Goal: Transaction & Acquisition: Purchase product/service

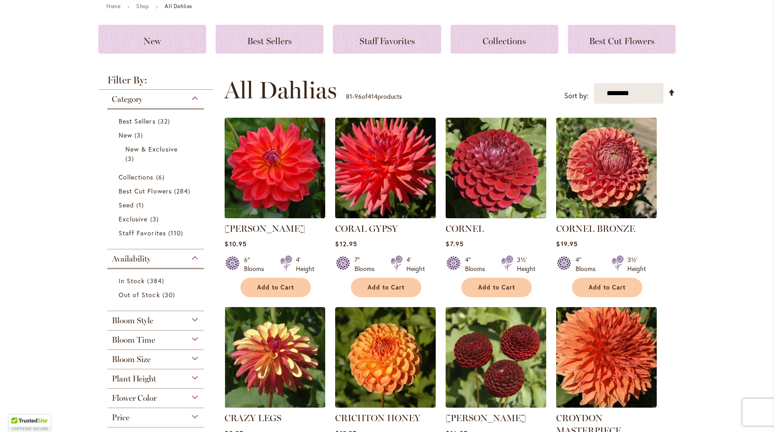
scroll to position [108, 0]
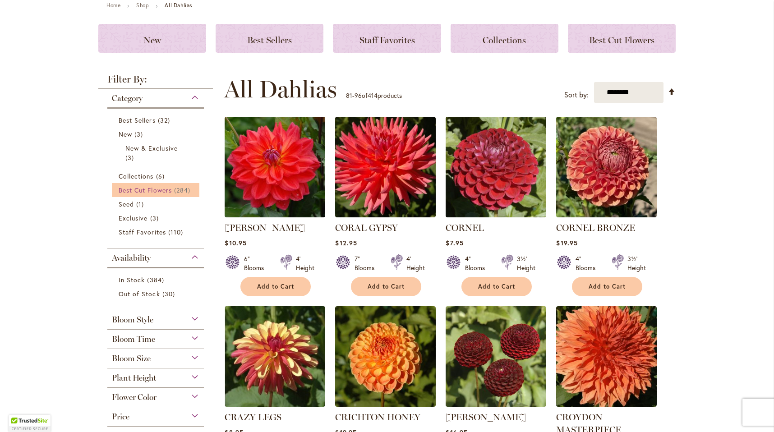
click at [166, 193] on span "Best Cut Flowers" at bounding box center [145, 190] width 53 height 9
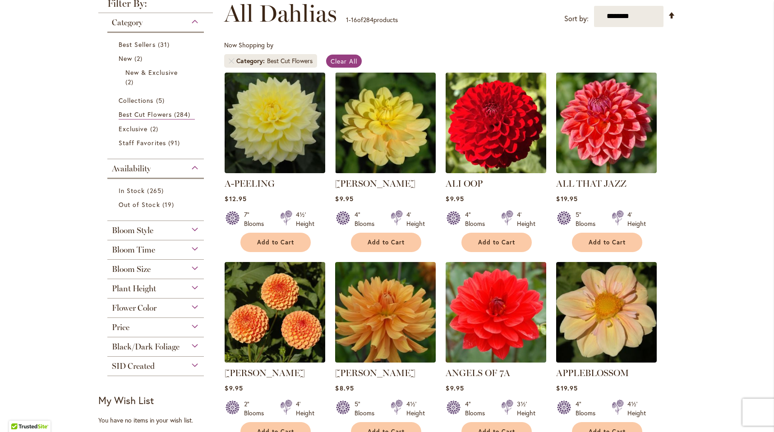
scroll to position [134, 0]
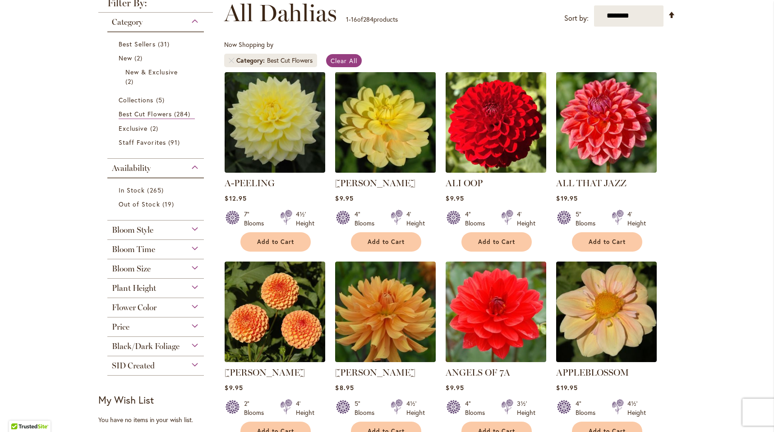
click at [397, 158] on img at bounding box center [386, 122] width 106 height 106
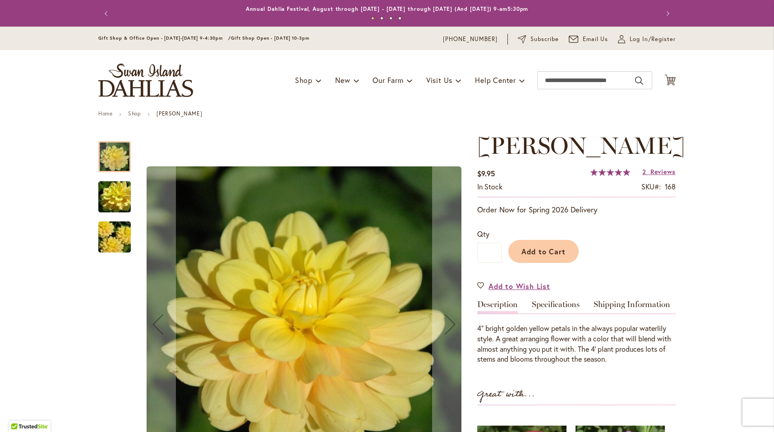
click at [105, 243] on img "AHOY MATEY" at bounding box center [114, 237] width 65 height 43
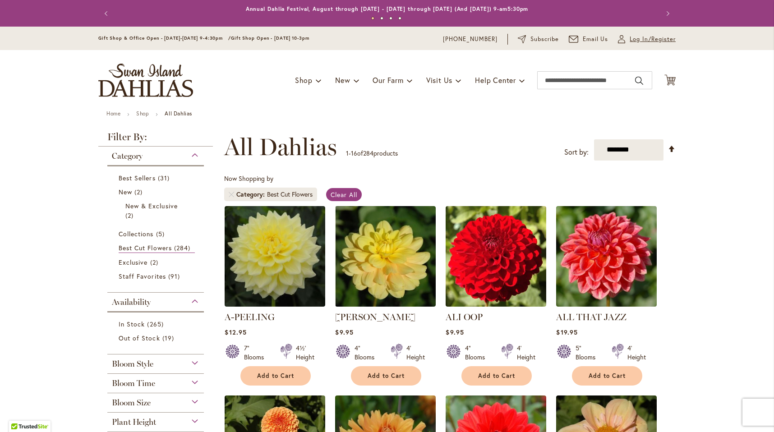
click at [624, 42] on icon at bounding box center [621, 41] width 7 height 4
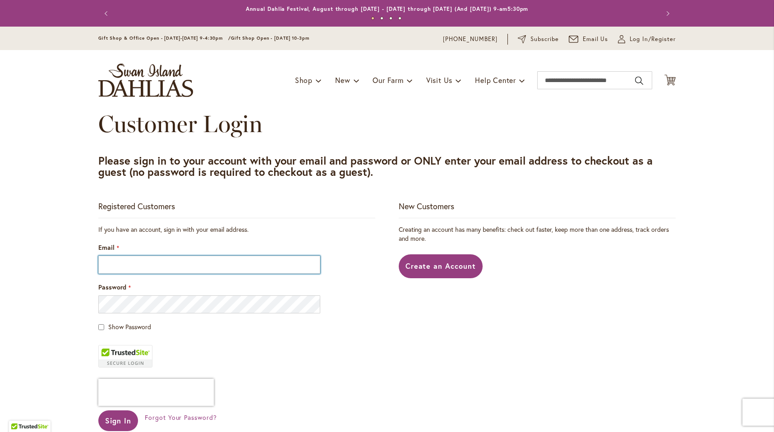
click at [167, 264] on input "Email" at bounding box center [209, 265] width 222 height 18
type input "**********"
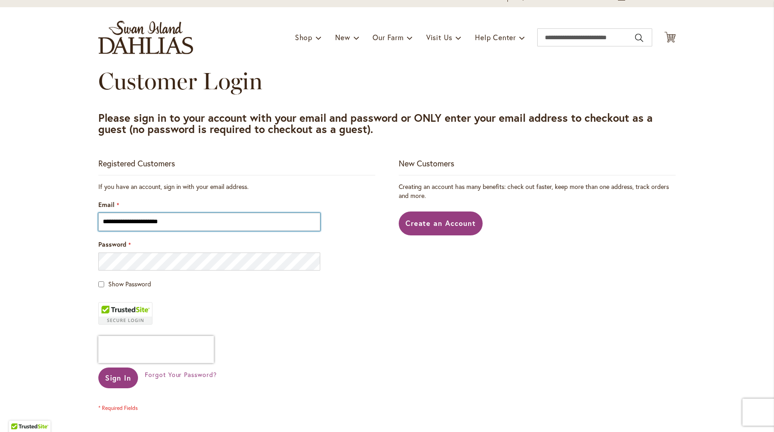
scroll to position [46, 0]
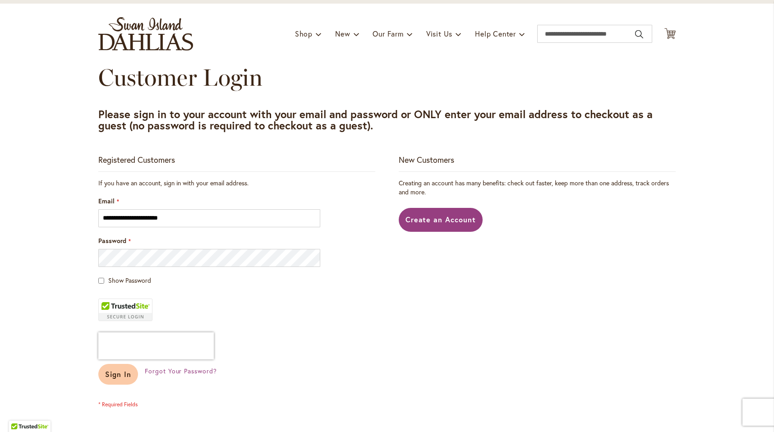
click at [124, 372] on span "Sign In" at bounding box center [118, 373] width 26 height 9
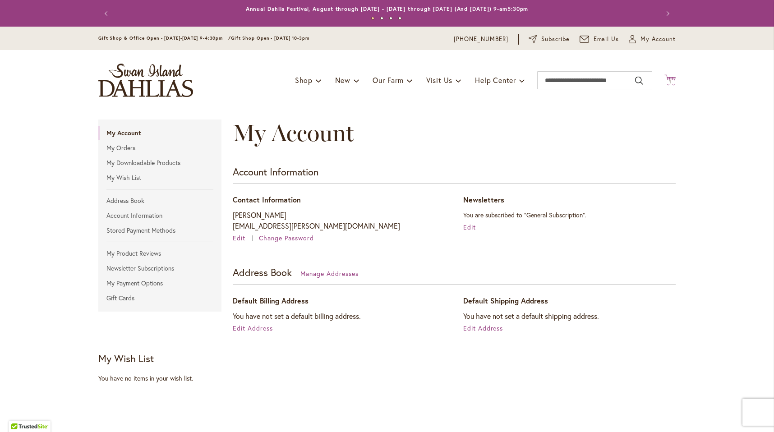
click at [674, 80] on icon "Cart .cls-1 { fill: #231f20; }" at bounding box center [669, 79] width 11 height 11
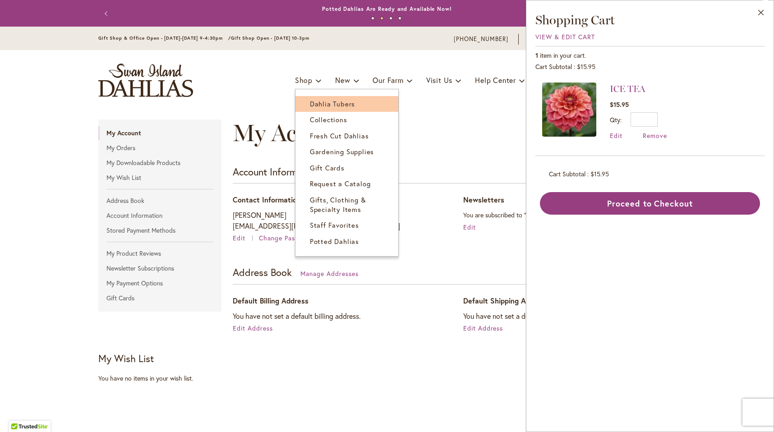
click at [320, 107] on span "Dahlia Tubers" at bounding box center [332, 103] width 45 height 9
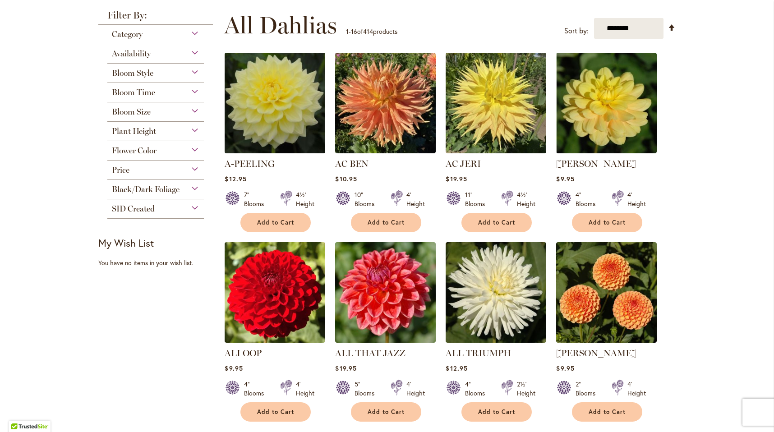
scroll to position [173, 0]
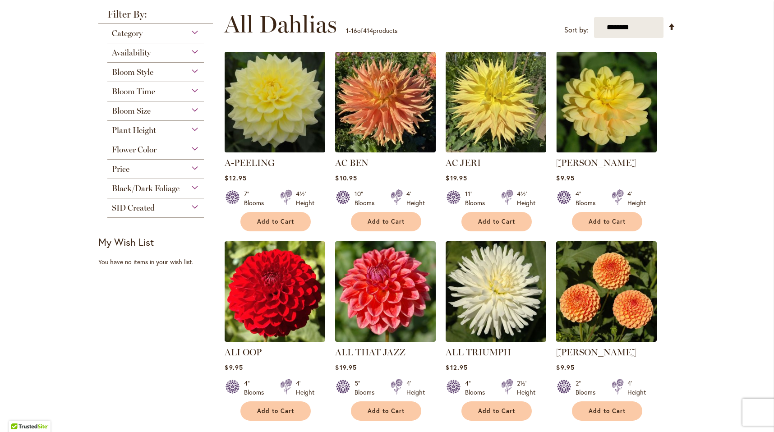
click at [271, 103] on img at bounding box center [275, 103] width 106 height 106
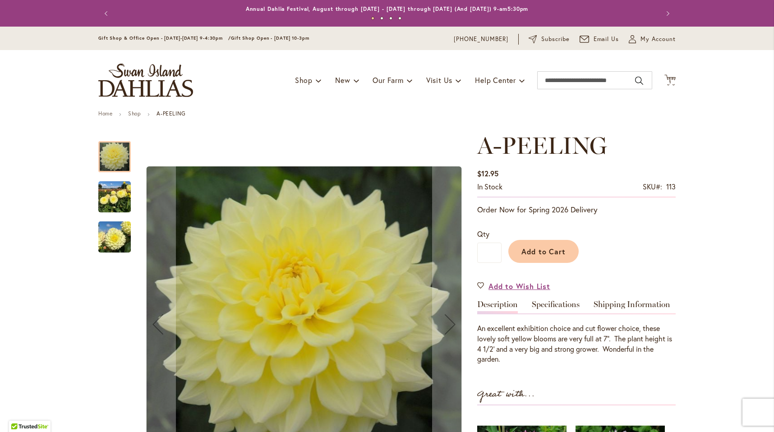
click at [127, 202] on img "A-Peeling" at bounding box center [114, 196] width 32 height 43
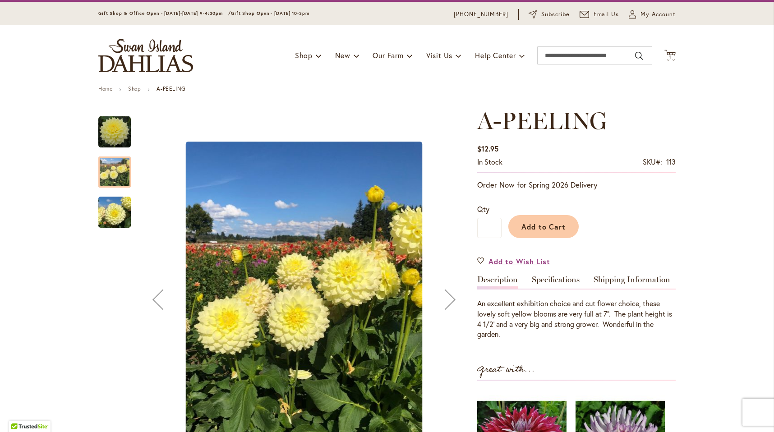
scroll to position [27, 0]
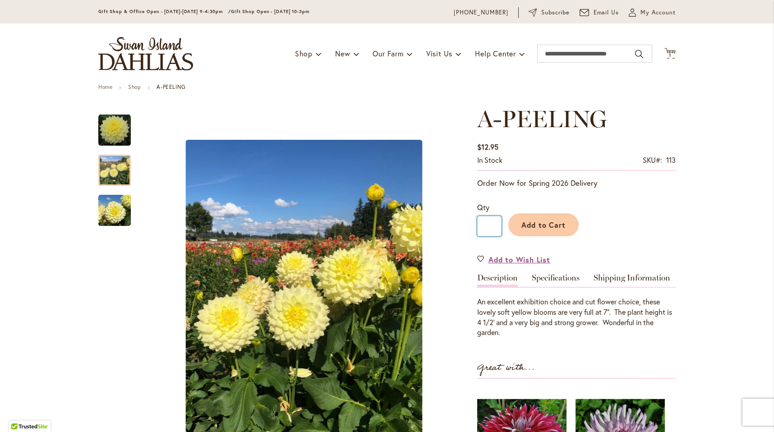
click at [495, 225] on input "*" at bounding box center [489, 226] width 24 height 20
drag, startPoint x: 495, startPoint y: 225, endPoint x: 482, endPoint y: 225, distance: 13.5
click at [482, 225] on input "*" at bounding box center [489, 226] width 24 height 20
type input "*"
click at [554, 223] on span "Add to Cart" at bounding box center [543, 224] width 45 height 9
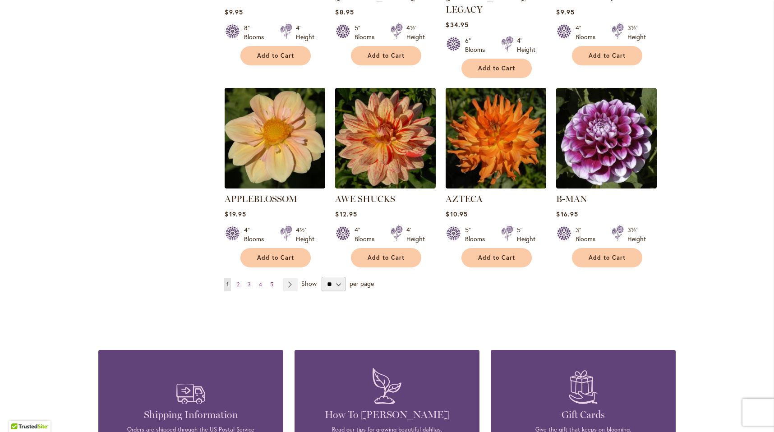
scroll to position [720, 0]
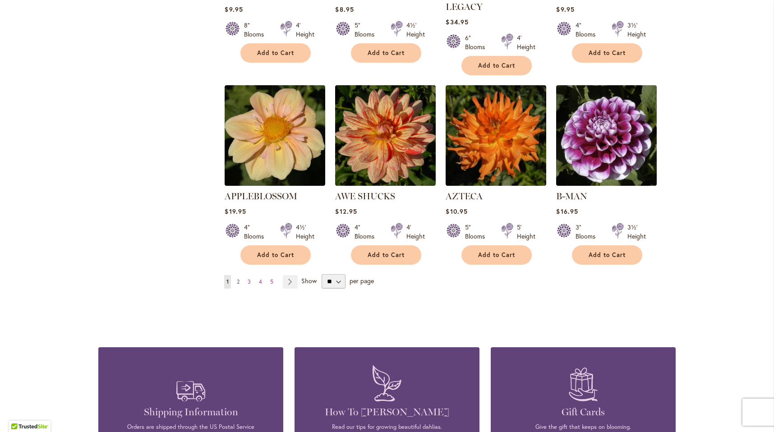
click at [239, 278] on span "2" at bounding box center [238, 281] width 3 height 7
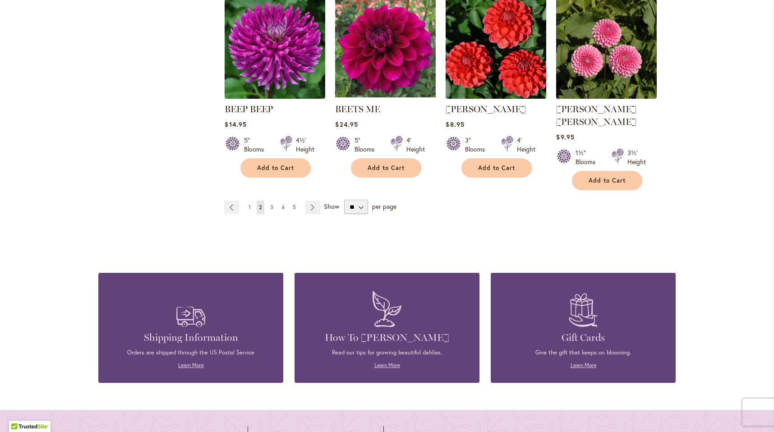
scroll to position [798, 0]
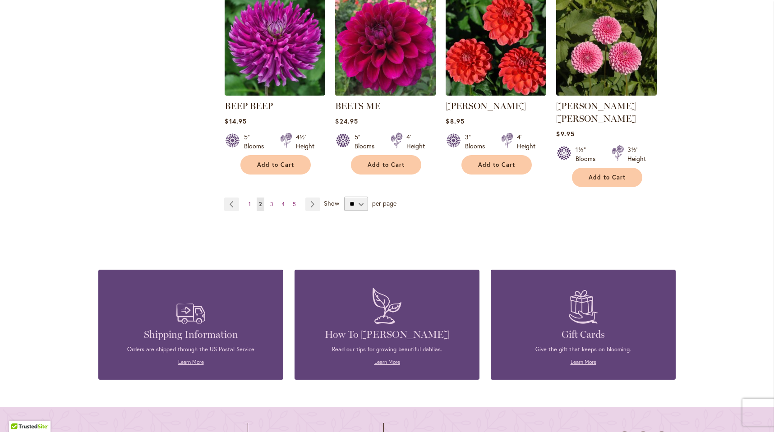
click at [392, 38] on img at bounding box center [386, 46] width 106 height 106
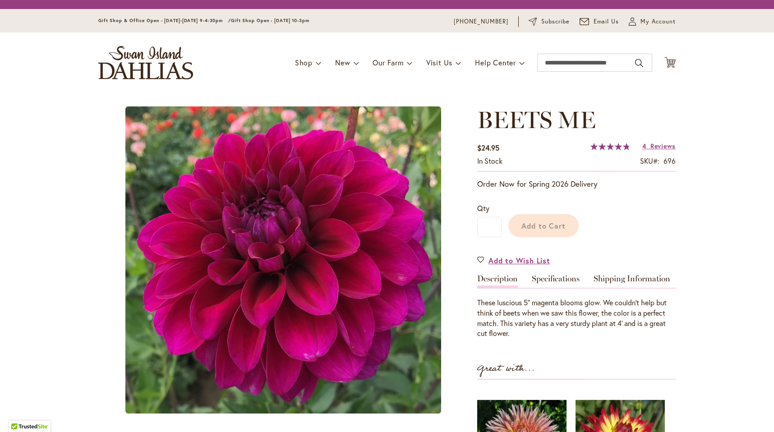
type input "*******"
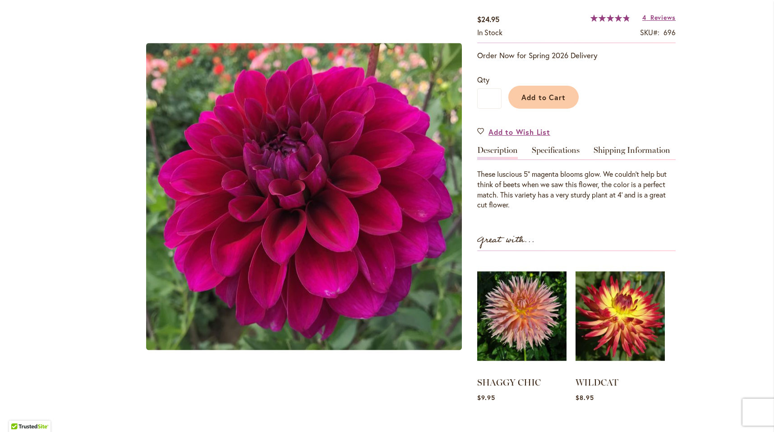
scroll to position [153, 0]
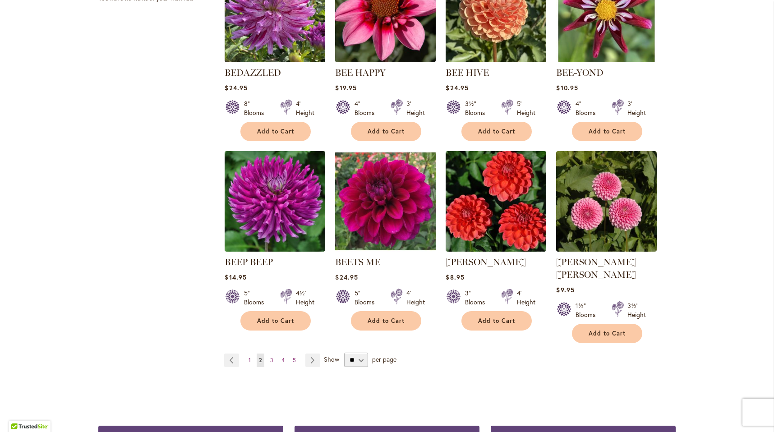
scroll to position [648, 0]
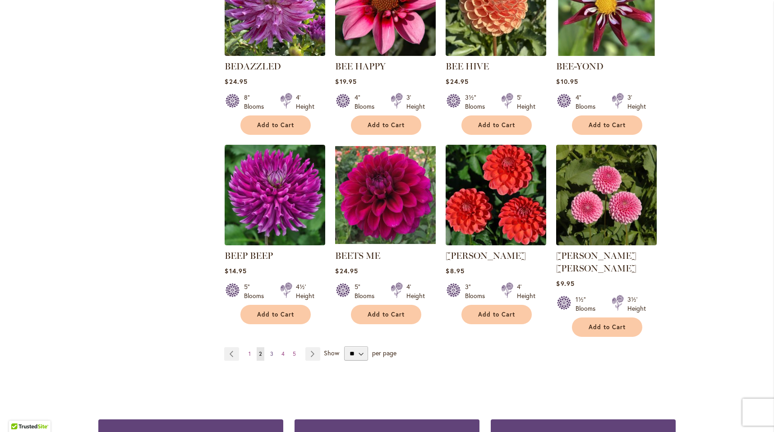
click at [270, 350] on span "3" at bounding box center [271, 353] width 3 height 7
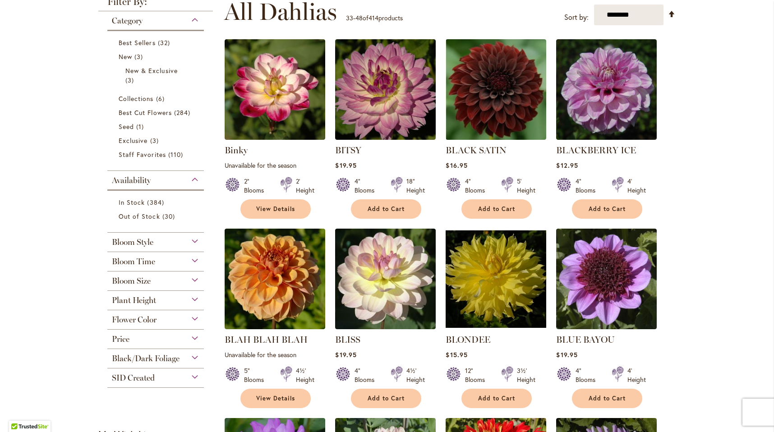
scroll to position [187, 0]
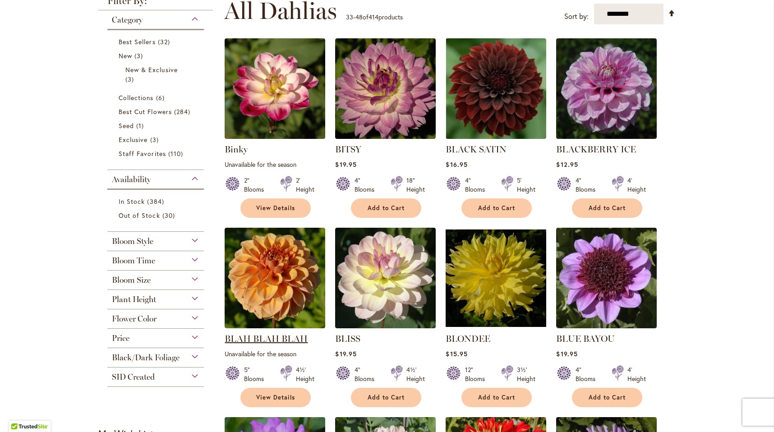
click at [271, 339] on link "BLAH BLAH BLAH" at bounding box center [266, 338] width 83 height 11
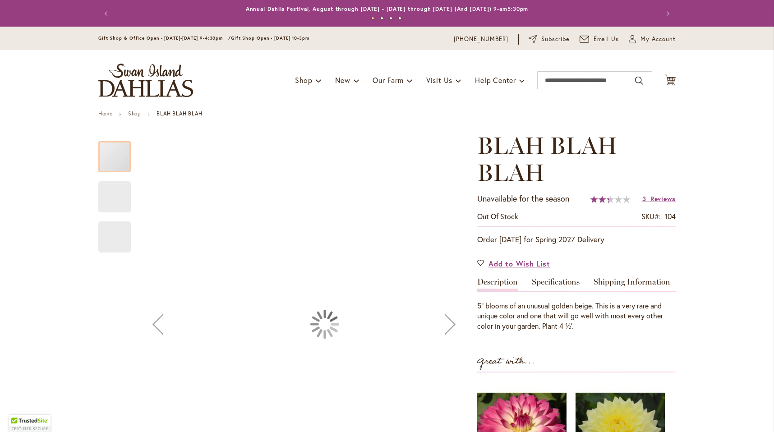
type input "*******"
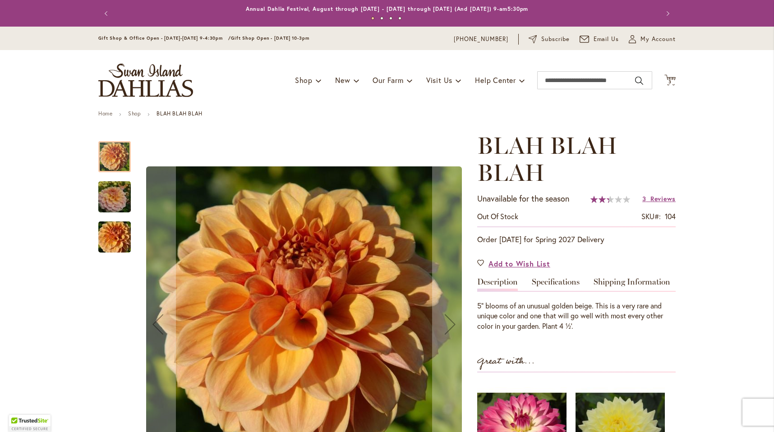
click at [124, 202] on img "Blah Blah Blah" at bounding box center [114, 196] width 65 height 43
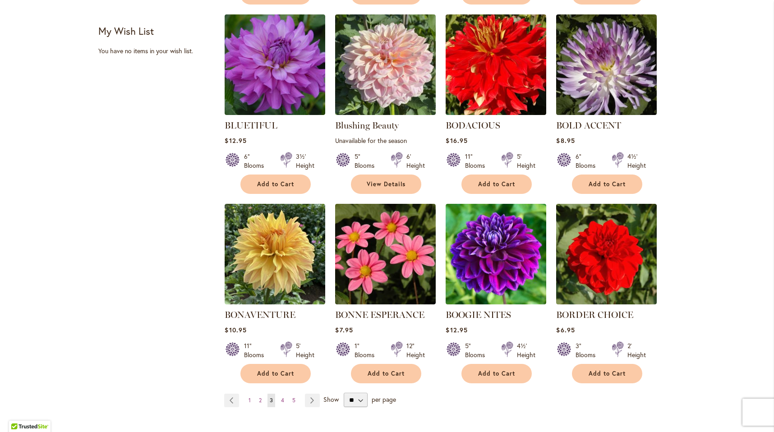
scroll to position [590, 0]
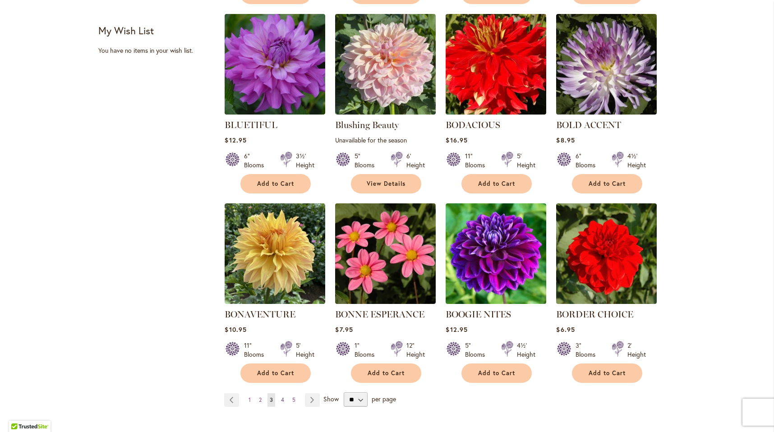
click at [283, 398] on span "4" at bounding box center [282, 399] width 3 height 7
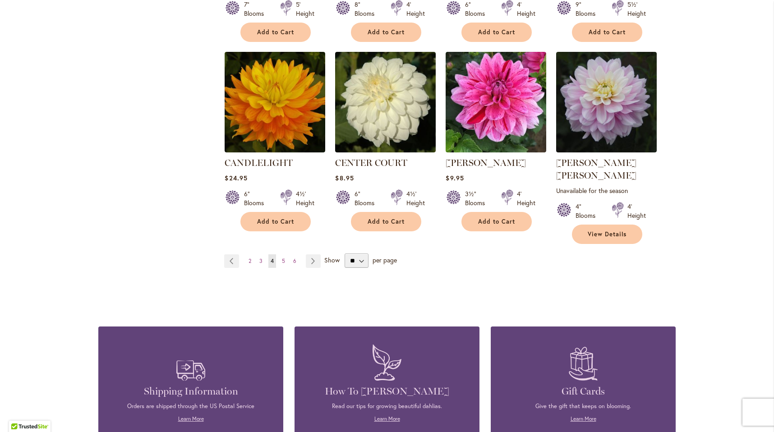
scroll to position [771, 0]
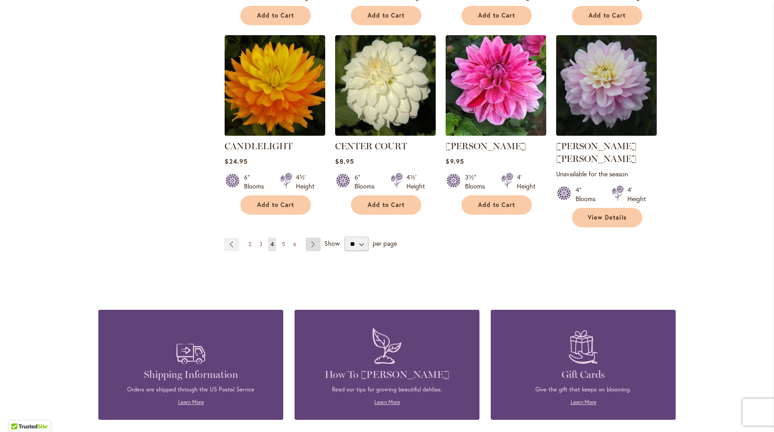
click at [314, 238] on link "Page Next" at bounding box center [313, 245] width 15 height 14
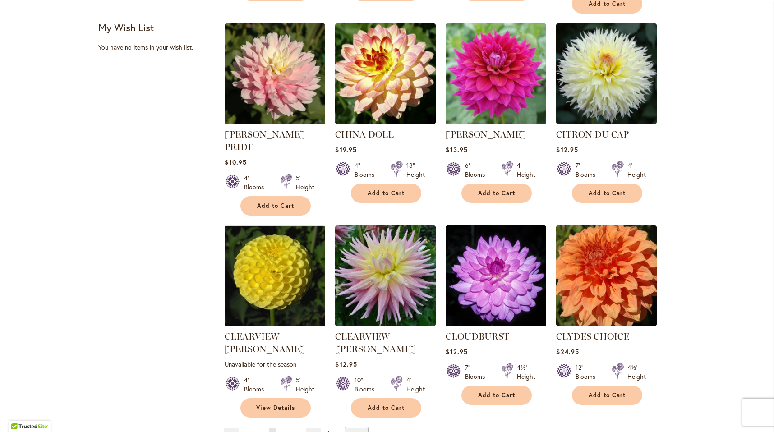
scroll to position [599, 0]
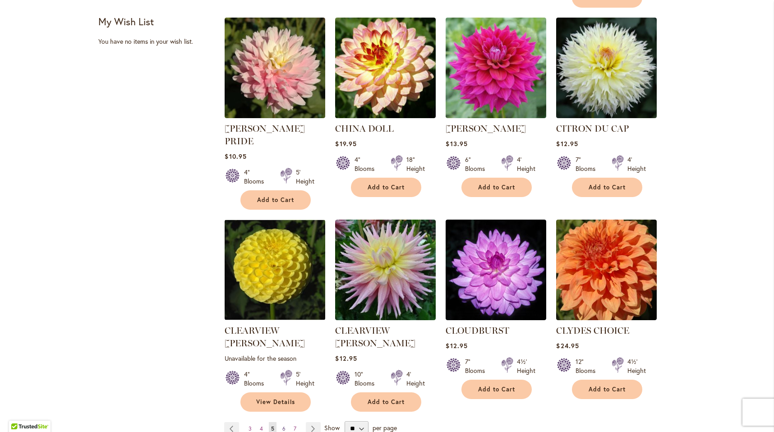
click at [281, 422] on link "Page 6" at bounding box center [284, 429] width 8 height 14
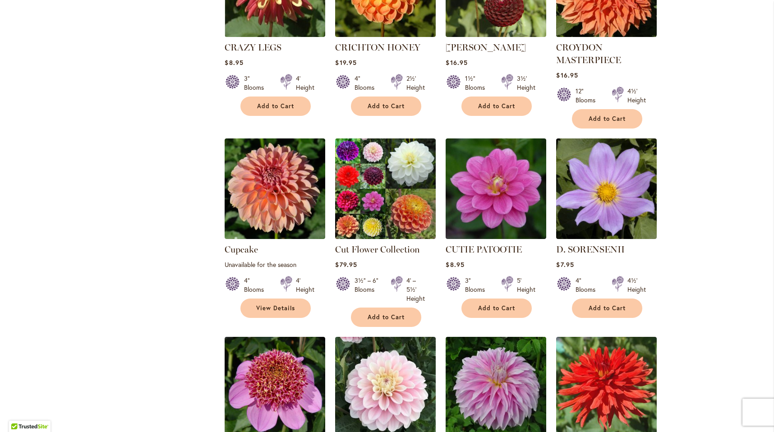
scroll to position [491, 0]
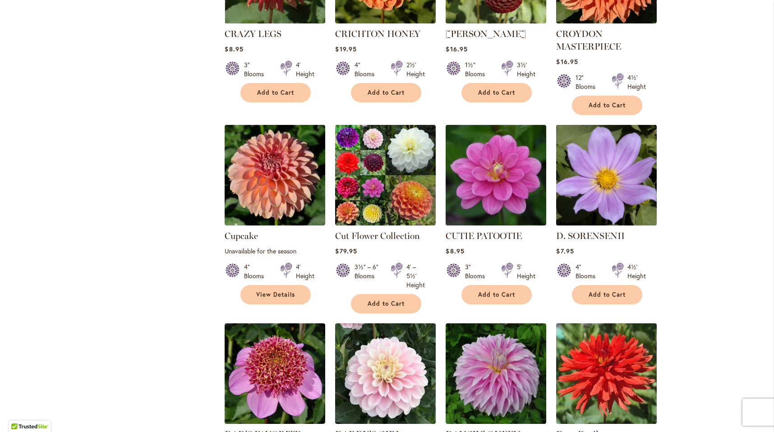
click at [613, 155] on img at bounding box center [607, 176] width 106 height 106
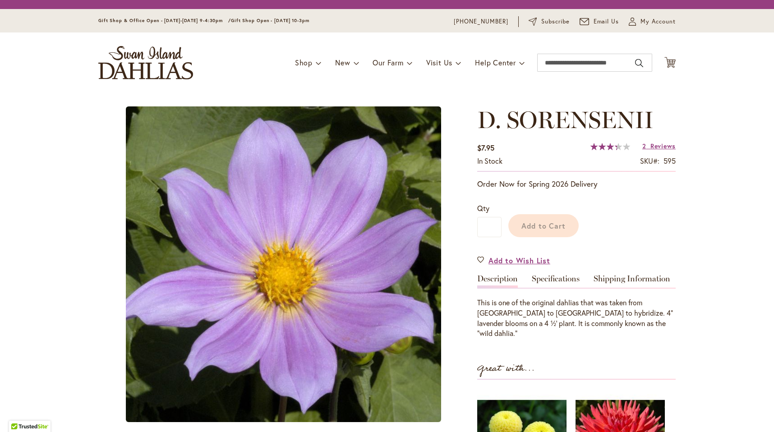
type input "*******"
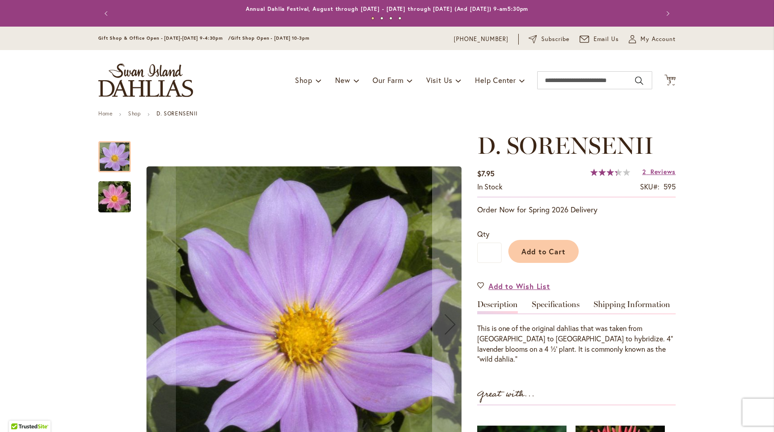
click at [119, 197] on img "D. SORENSENII" at bounding box center [114, 196] width 65 height 43
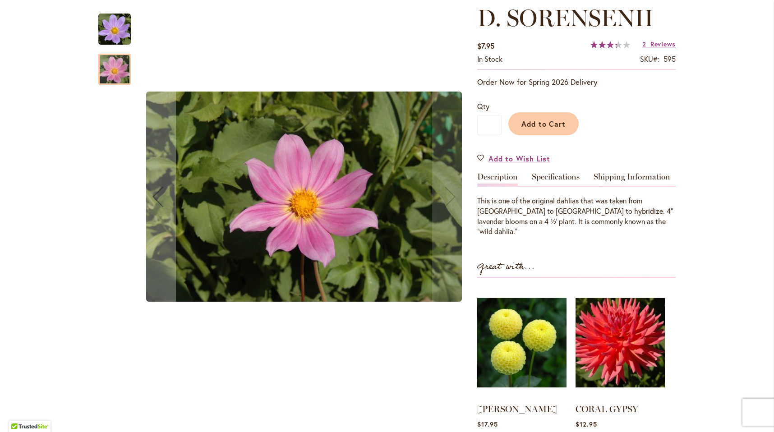
scroll to position [139, 0]
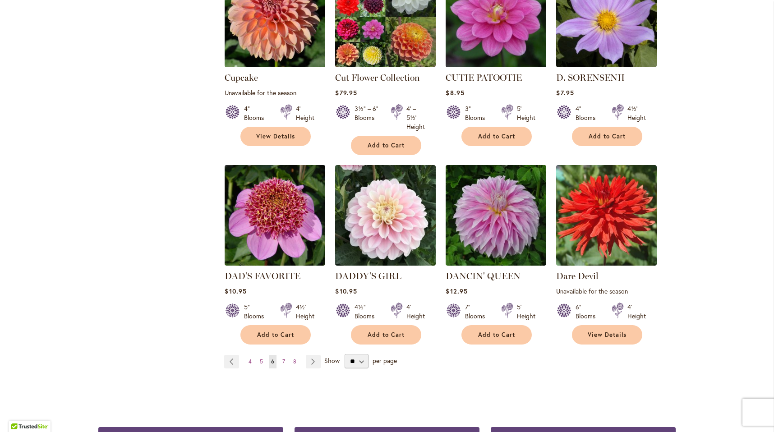
scroll to position [650, 0]
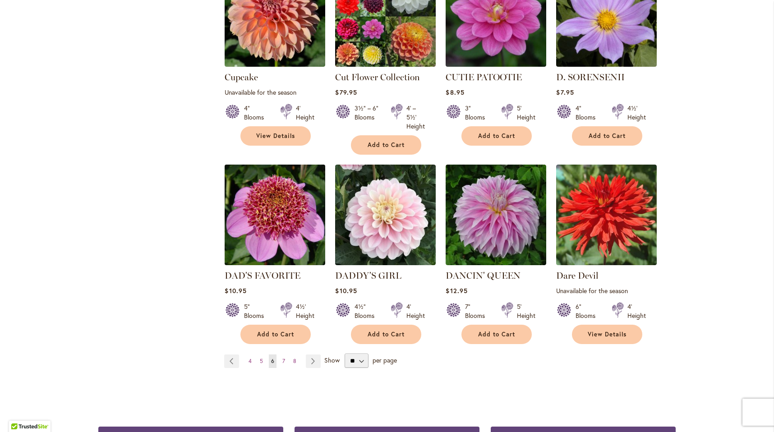
click at [296, 207] on img at bounding box center [275, 215] width 106 height 106
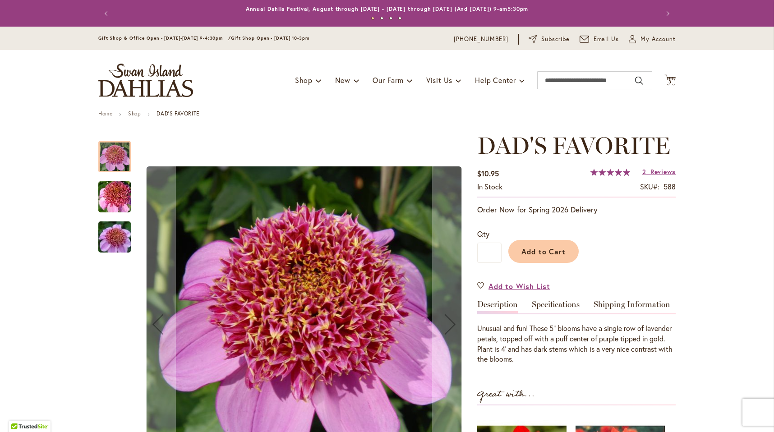
click at [112, 234] on img "DAD'S FAVORITE" at bounding box center [114, 237] width 65 height 43
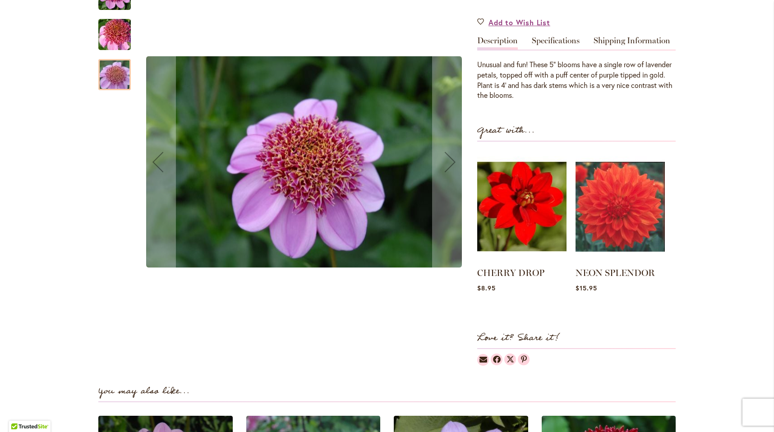
scroll to position [264, 0]
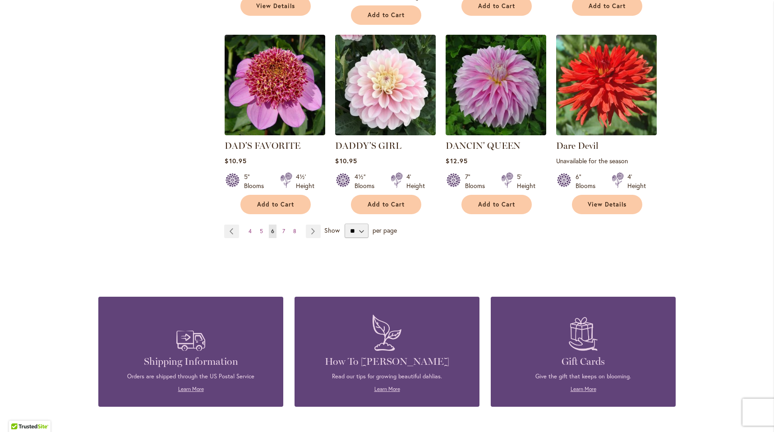
scroll to position [781, 0]
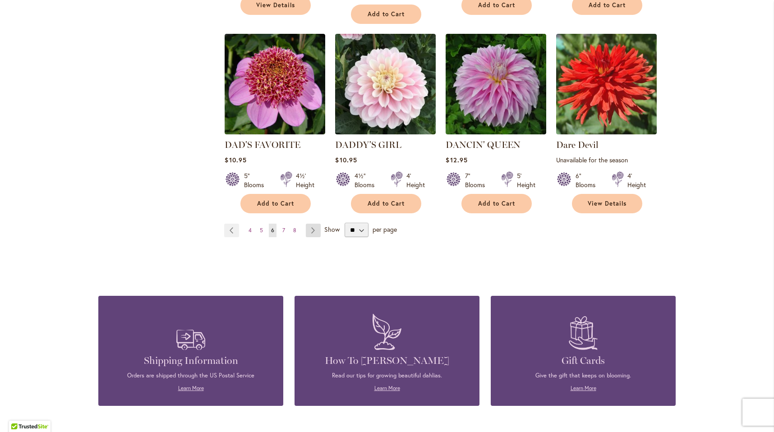
click at [315, 229] on link "Page Next" at bounding box center [313, 231] width 15 height 14
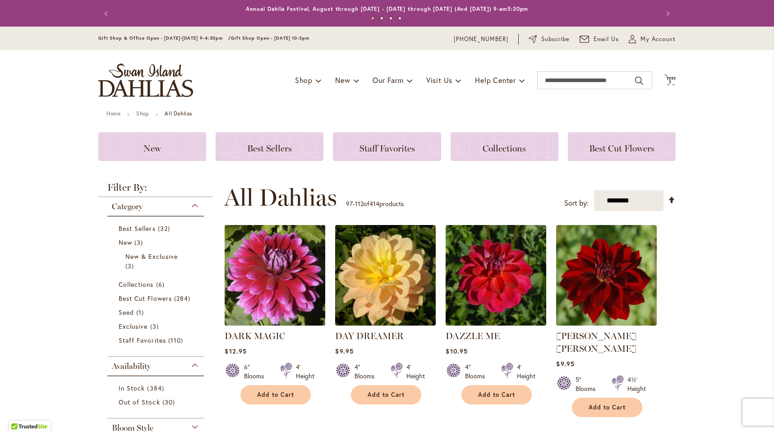
click at [282, 282] on img at bounding box center [275, 276] width 106 height 106
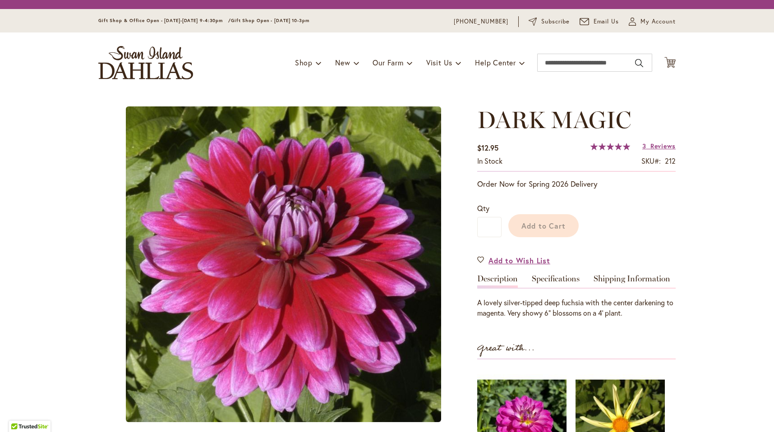
type input "*******"
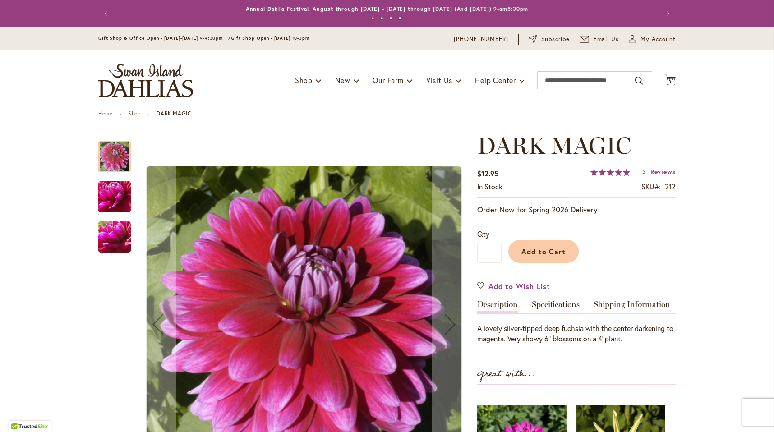
click at [106, 206] on img "DARK MAGIC" at bounding box center [114, 197] width 65 height 49
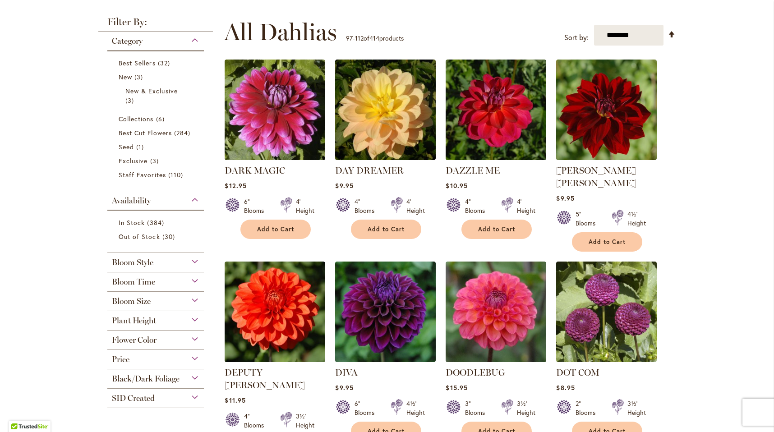
scroll to position [166, 0]
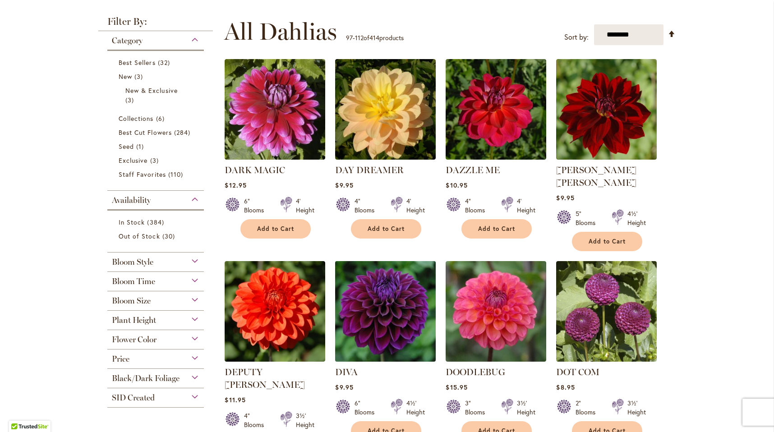
click at [357, 306] on img at bounding box center [386, 312] width 106 height 106
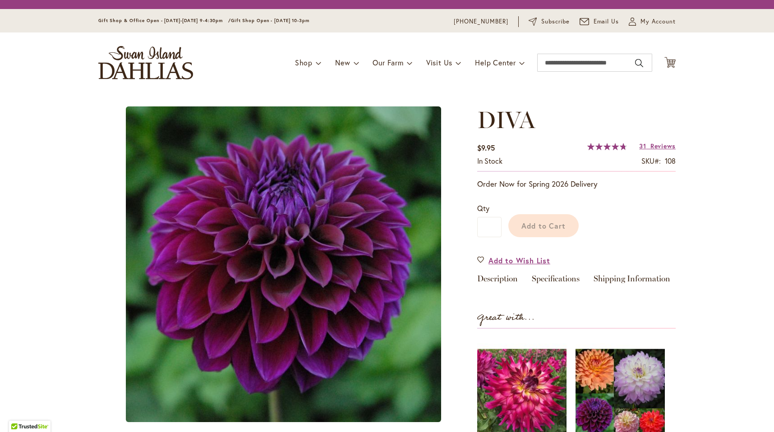
type input "*******"
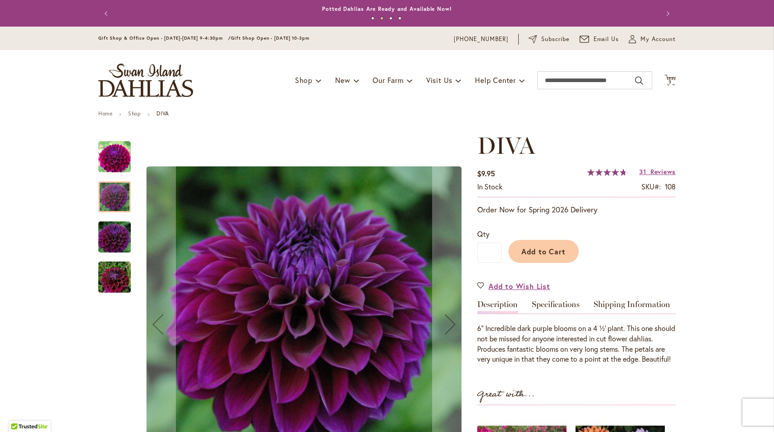
click at [107, 272] on img "Diva" at bounding box center [114, 277] width 65 height 43
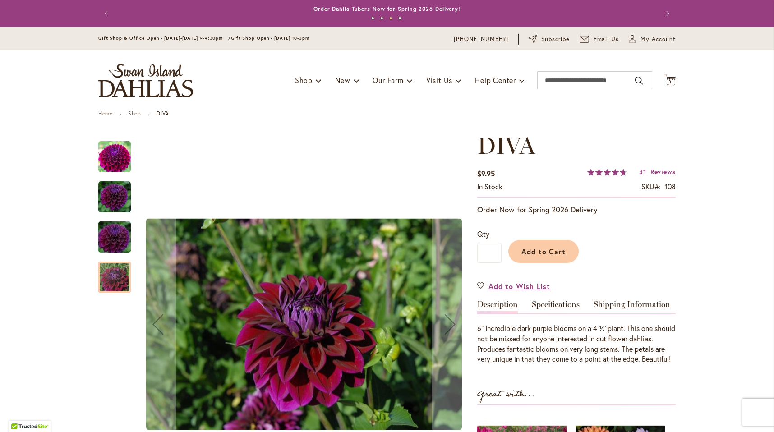
click at [108, 239] on img "Diva" at bounding box center [114, 237] width 65 height 43
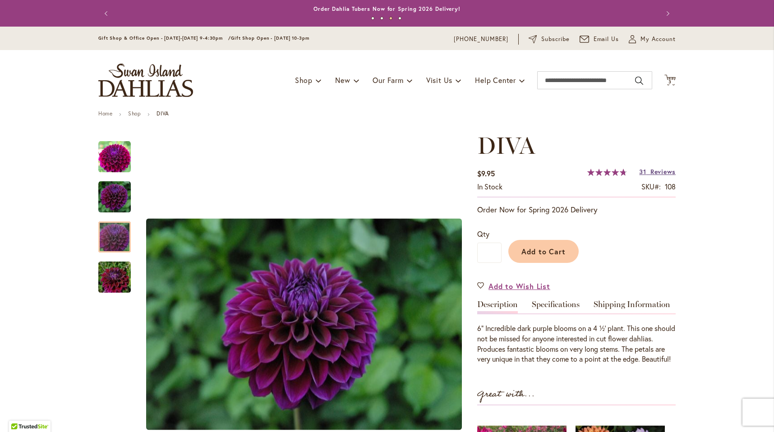
click at [649, 173] on link "31 Reviews" at bounding box center [657, 171] width 37 height 9
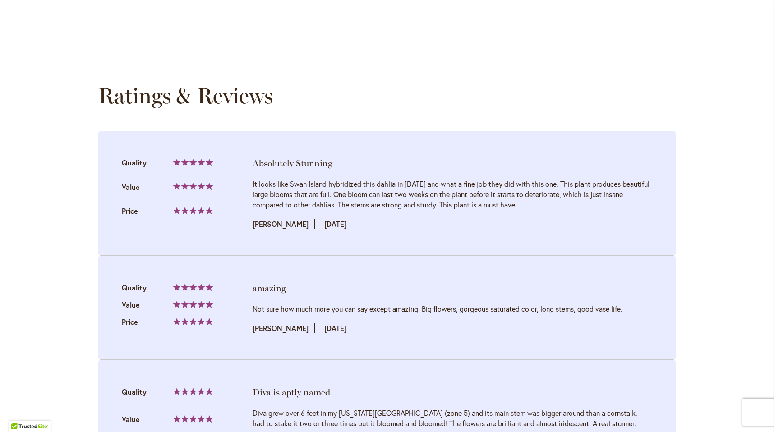
scroll to position [935, 0]
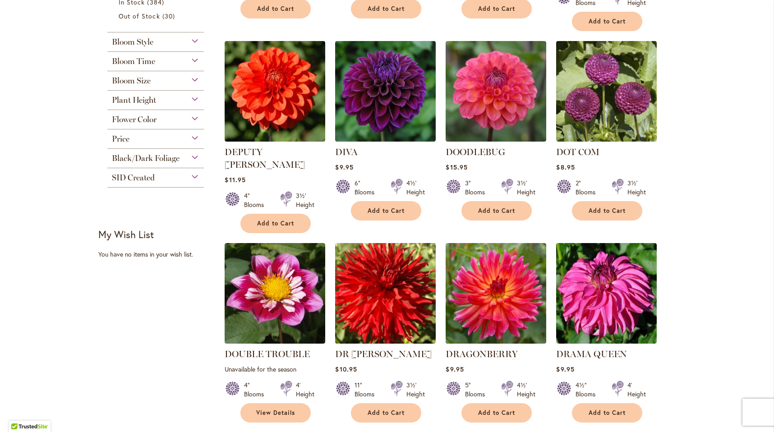
scroll to position [408, 0]
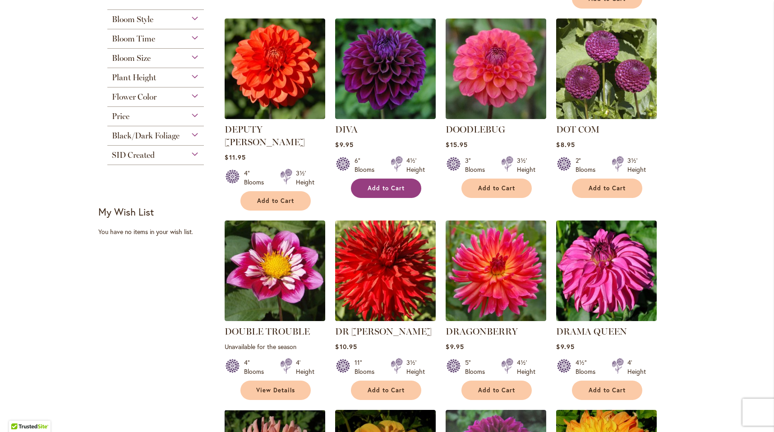
click at [405, 179] on button "Add to Cart" at bounding box center [386, 188] width 70 height 19
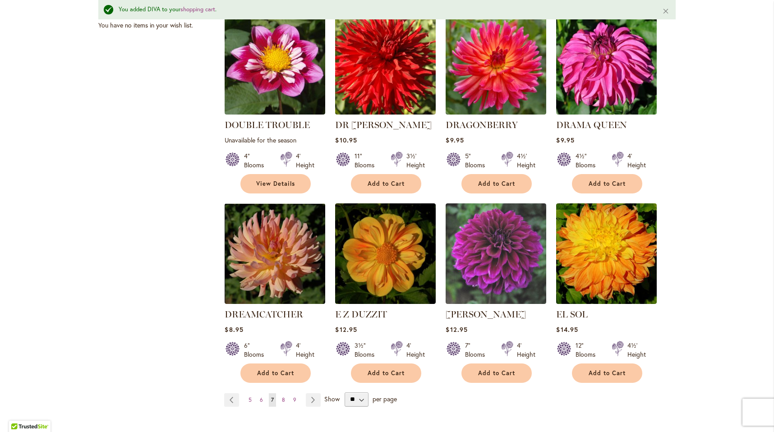
scroll to position [640, 0]
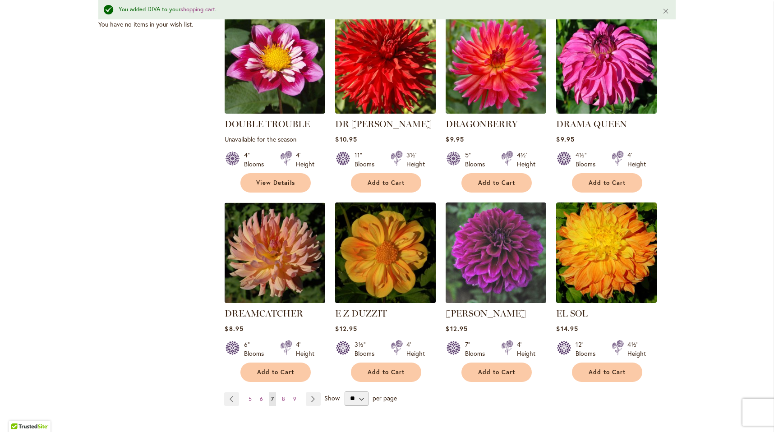
click at [397, 221] on img at bounding box center [386, 253] width 106 height 106
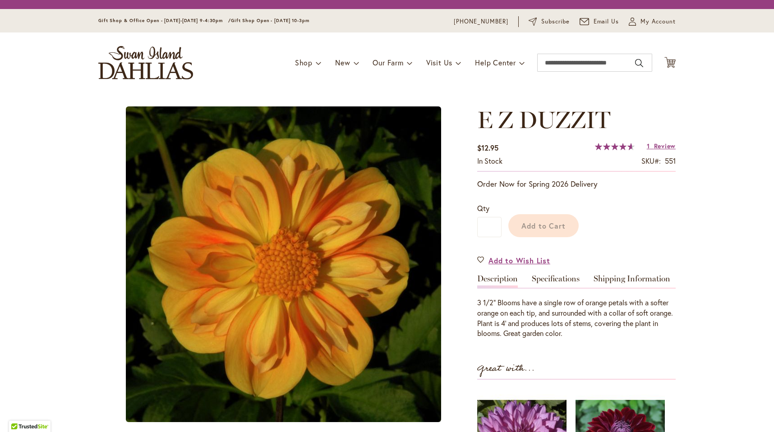
type input "*******"
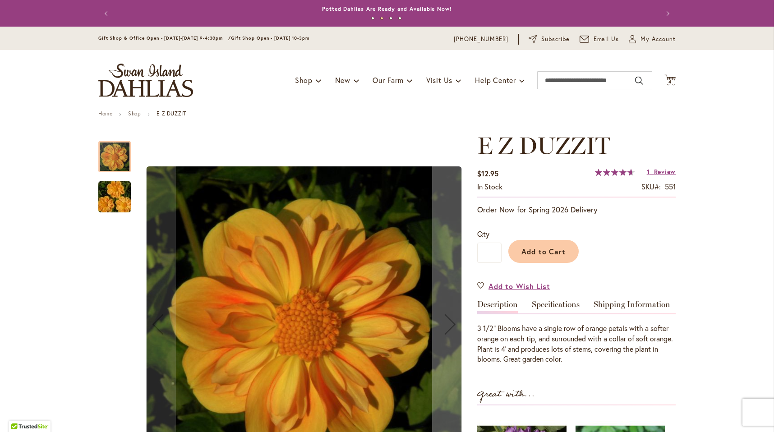
click at [106, 195] on img "E Z DUZZIT" at bounding box center [114, 196] width 65 height 43
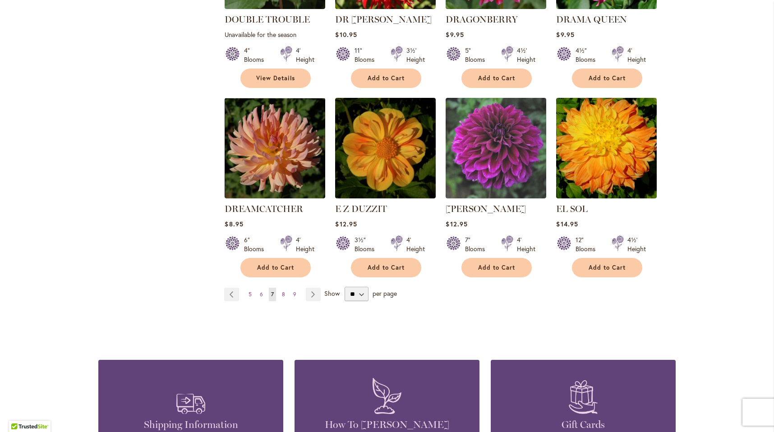
scroll to position [729, 0]
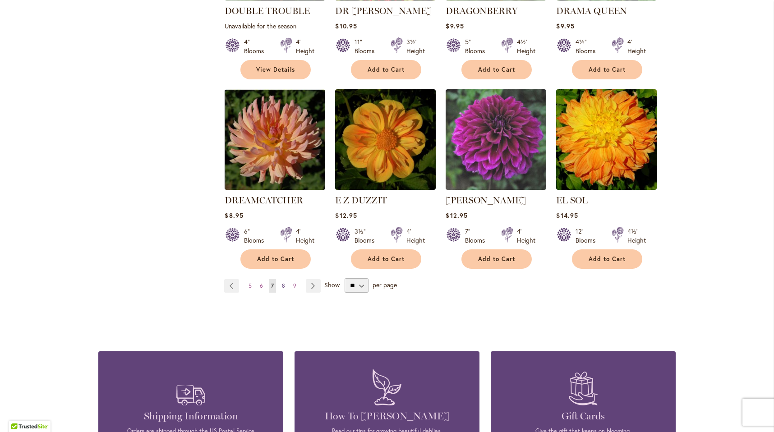
click at [284, 279] on link "Page 8" at bounding box center [284, 286] width 8 height 14
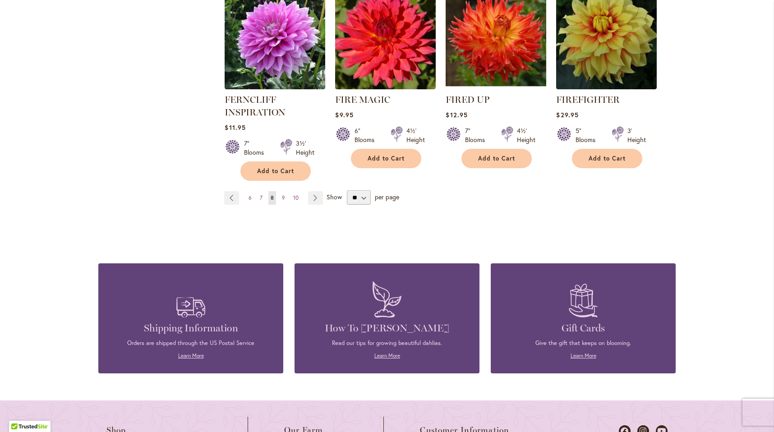
scroll to position [837, 0]
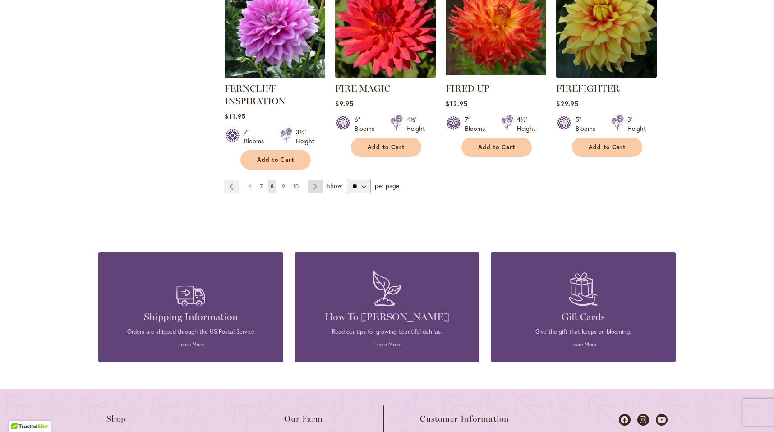
click at [308, 187] on link "Page Next" at bounding box center [315, 187] width 15 height 14
